Goal: Navigation & Orientation: Go to known website

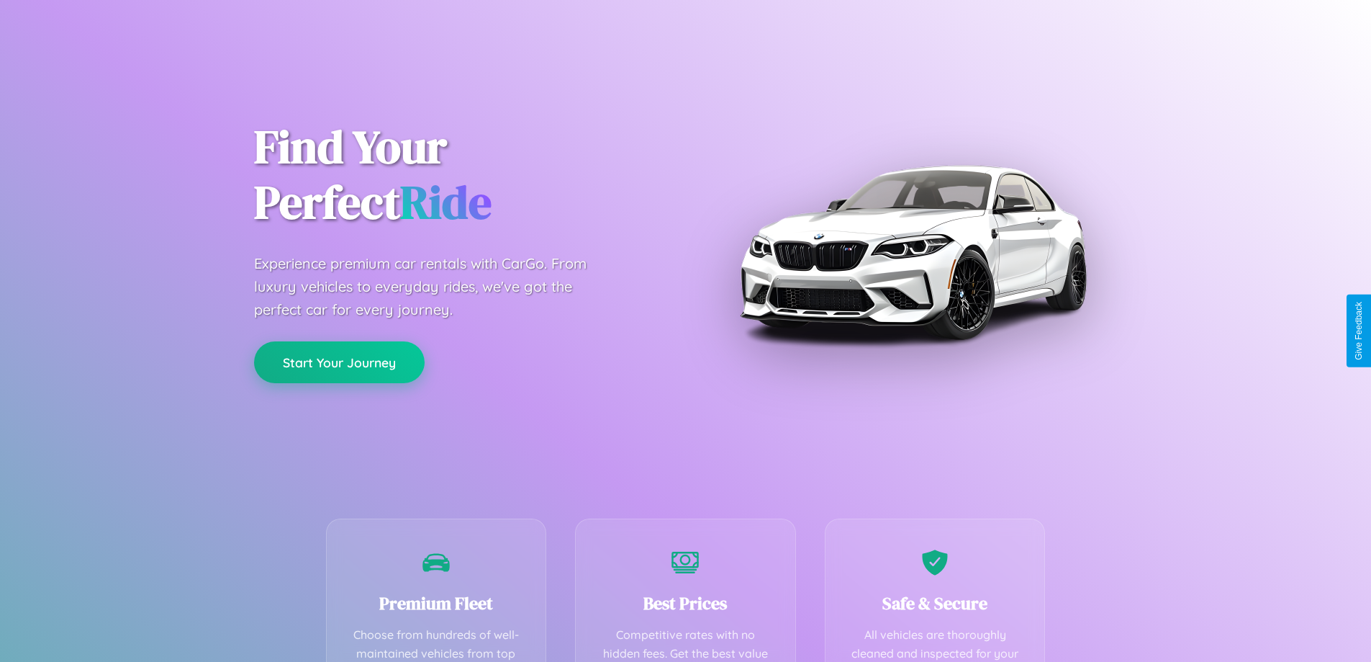
click at [339, 362] on button "Start Your Journey" at bounding box center [339, 362] width 171 height 42
click at [339, 361] on button "Start Your Journey" at bounding box center [339, 362] width 171 height 42
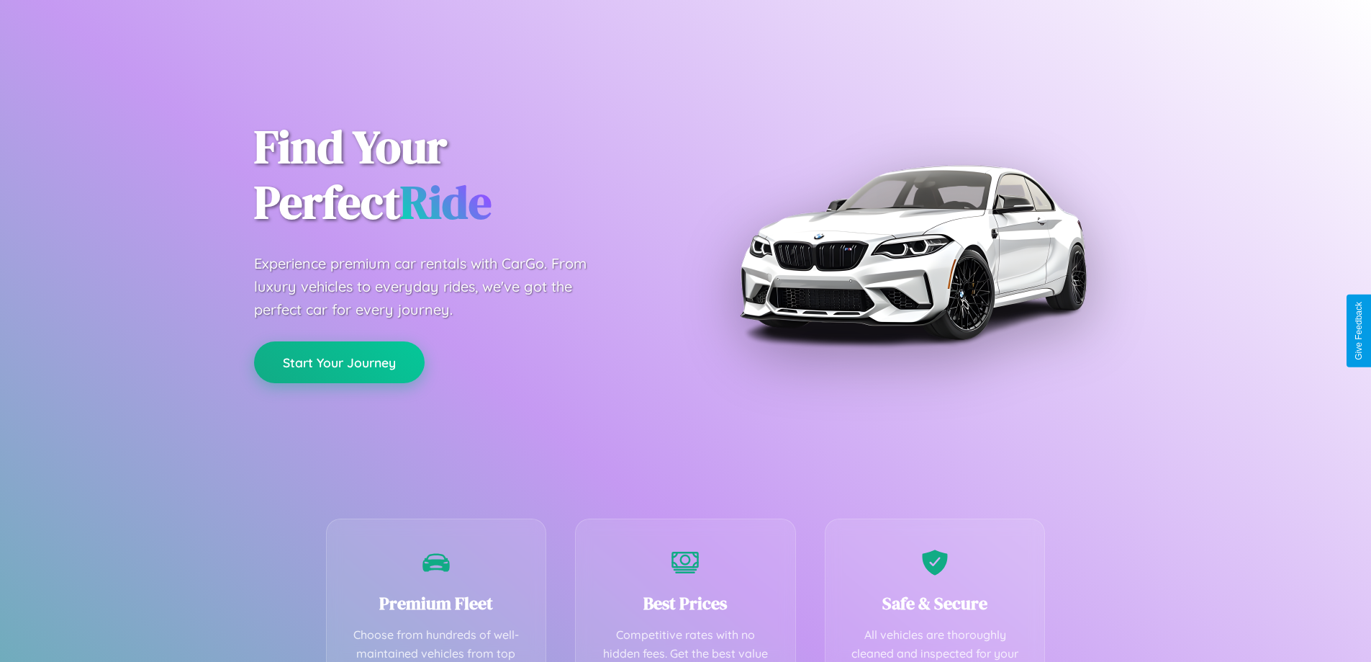
click at [339, 361] on button "Start Your Journey" at bounding box center [339, 362] width 171 height 42
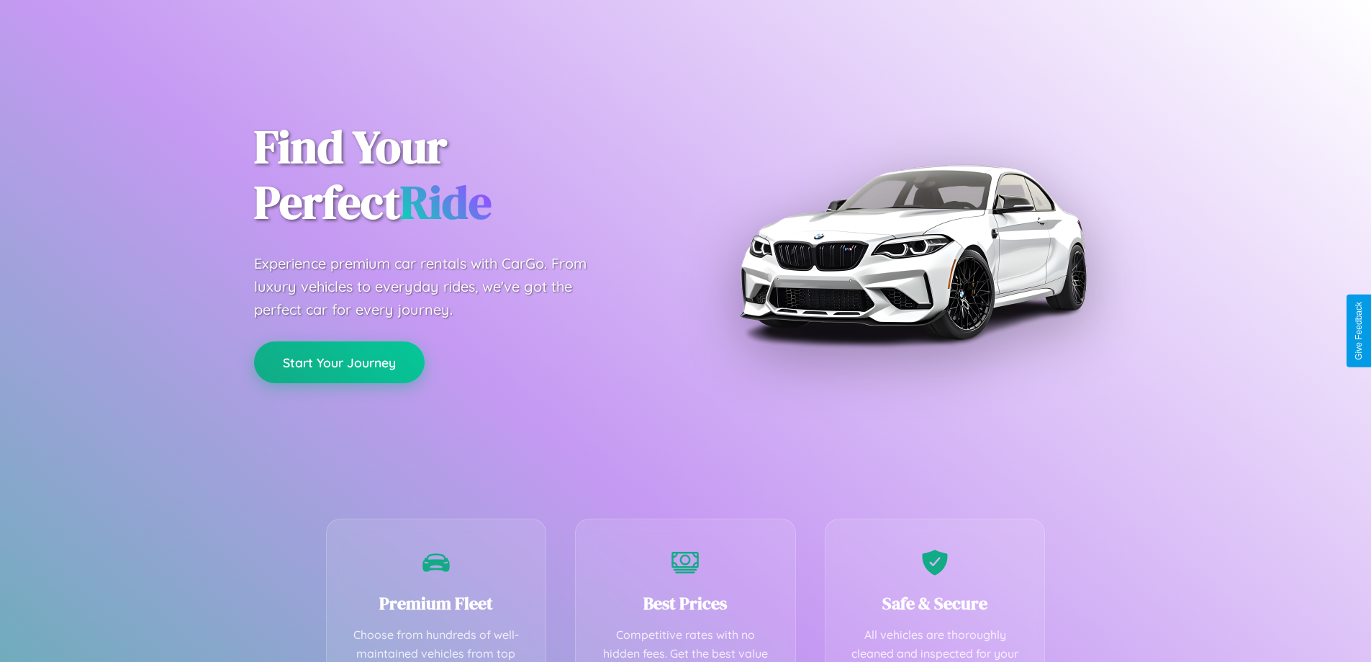
click at [339, 361] on button "Start Your Journey" at bounding box center [339, 362] width 171 height 42
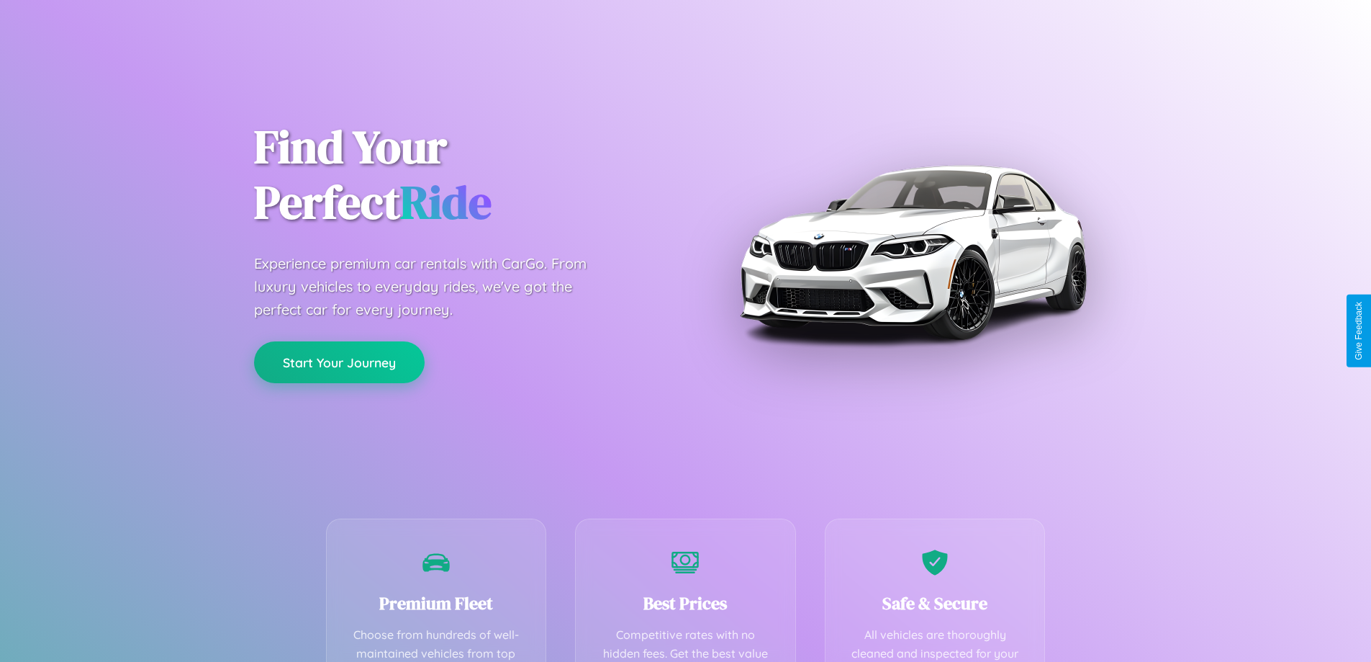
click at [339, 361] on button "Start Your Journey" at bounding box center [339, 362] width 171 height 42
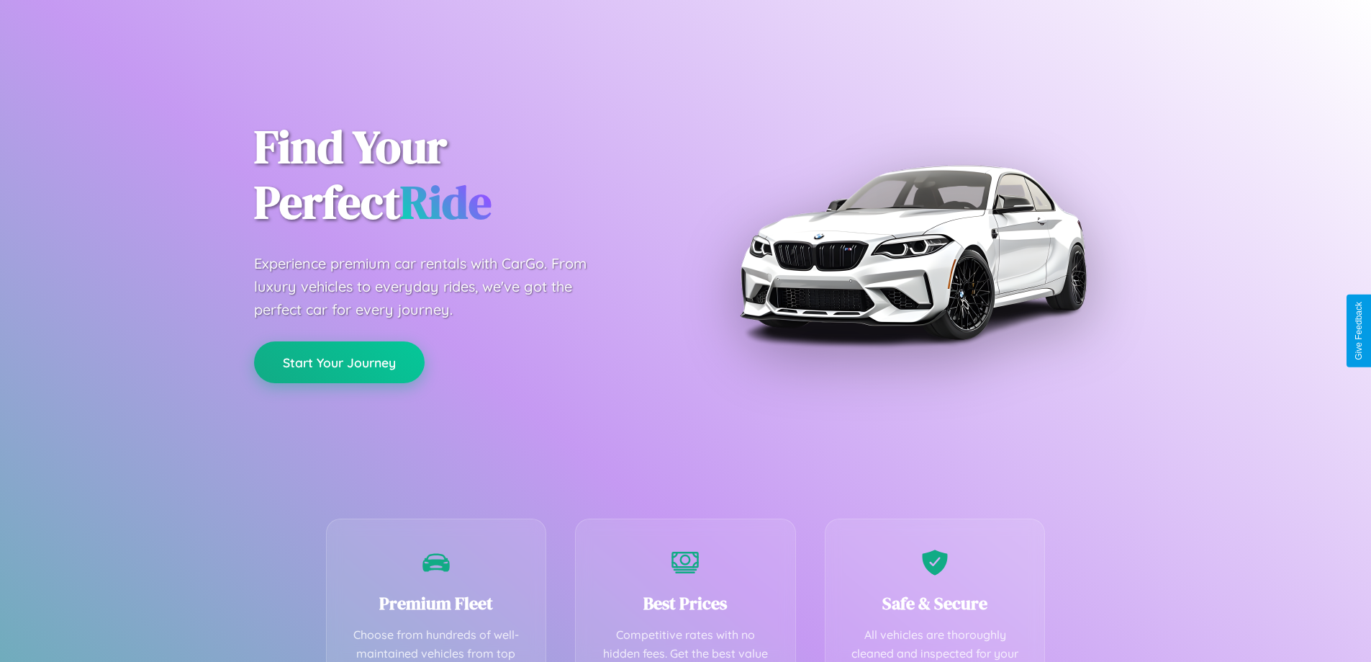
click at [339, 361] on button "Start Your Journey" at bounding box center [339, 362] width 171 height 42
